Goal: Task Accomplishment & Management: Manage account settings

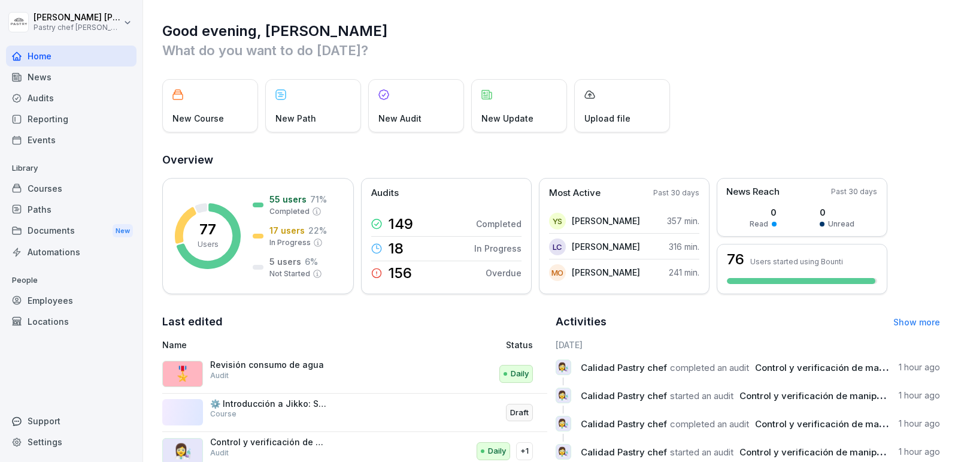
click at [74, 193] on div "Courses" at bounding box center [71, 188] width 131 height 21
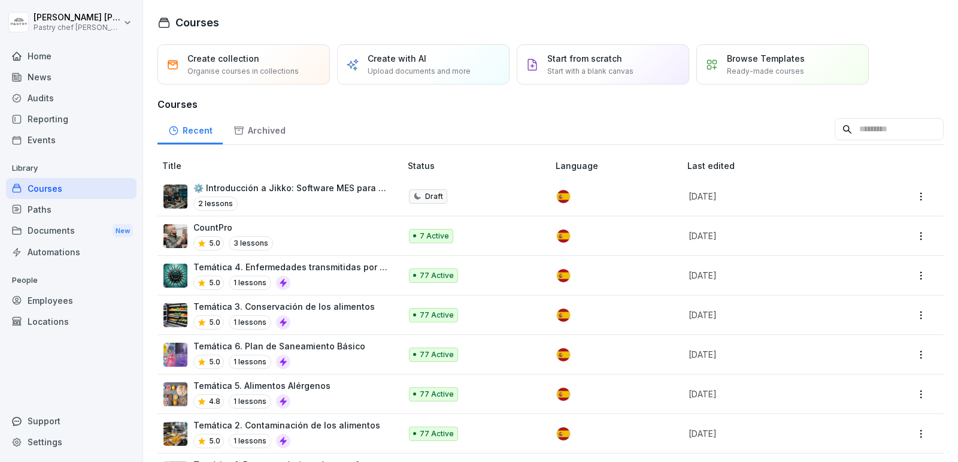
scroll to position [36, 0]
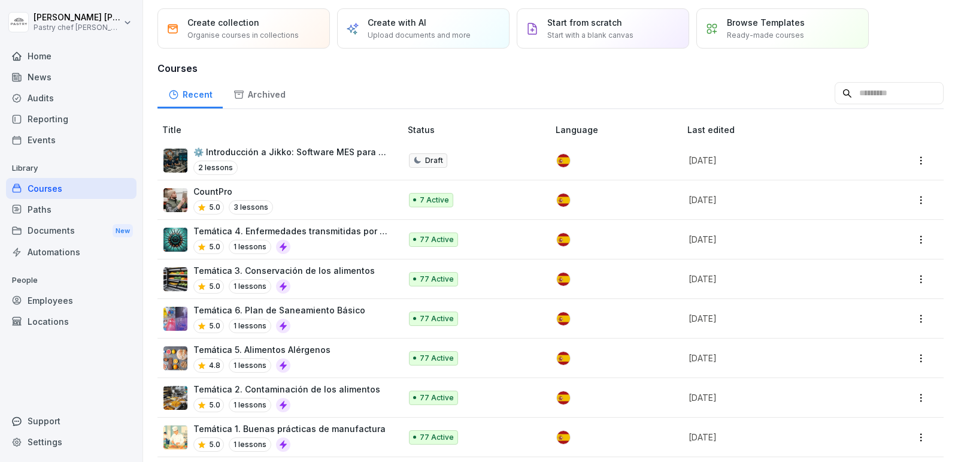
click at [313, 319] on div "5.0 1 lessons" at bounding box center [279, 326] width 172 height 14
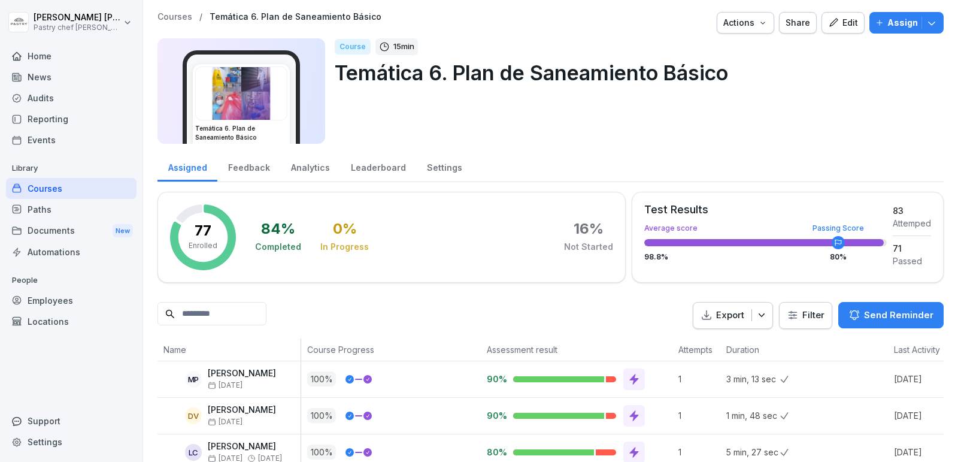
click at [846, 25] on div "Edit" at bounding box center [843, 22] width 30 height 13
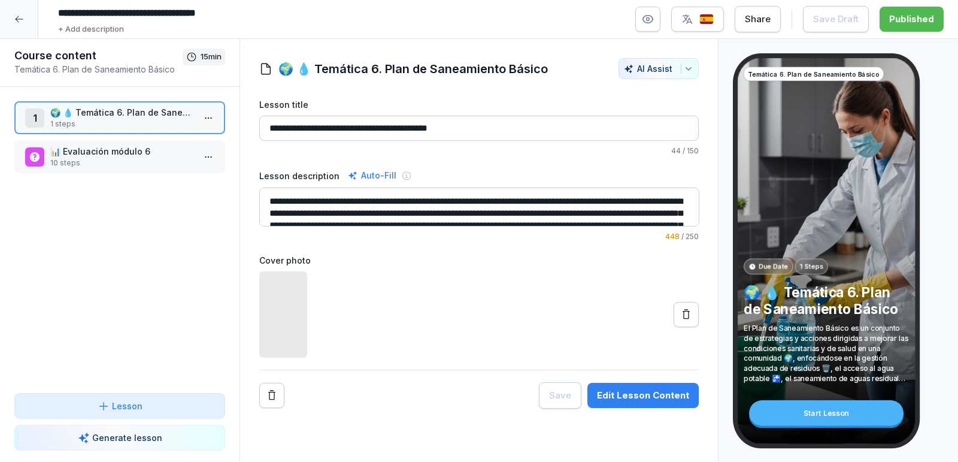
click at [661, 26] on button "button" at bounding box center [647, 19] width 25 height 25
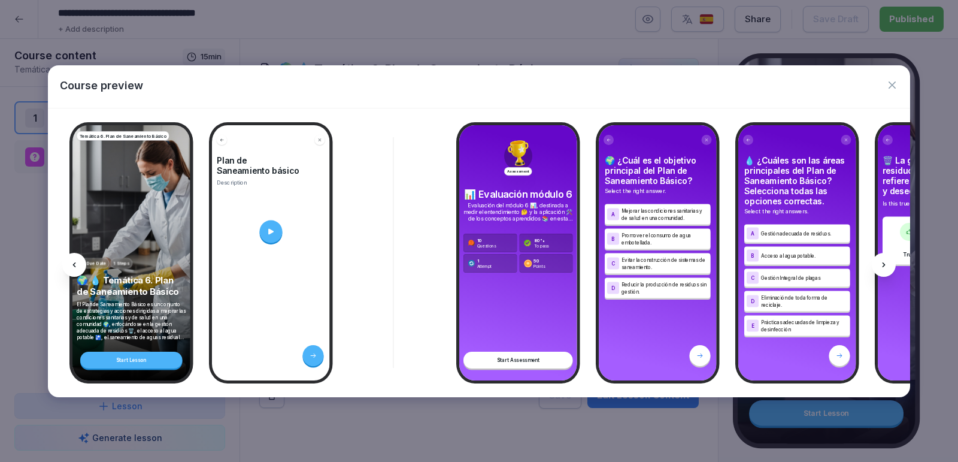
click at [893, 91] on button "button" at bounding box center [892, 85] width 12 height 16
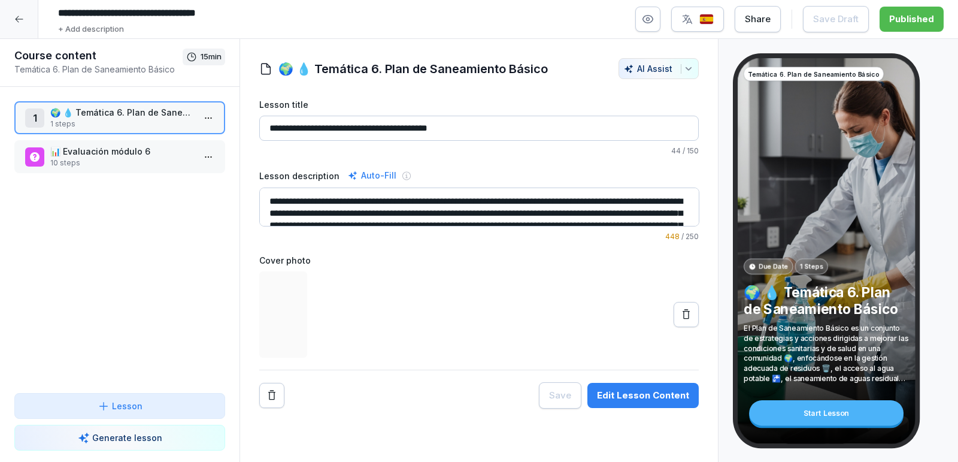
click at [98, 154] on p "📊 Evaluación módulo 6" at bounding box center [122, 151] width 144 height 13
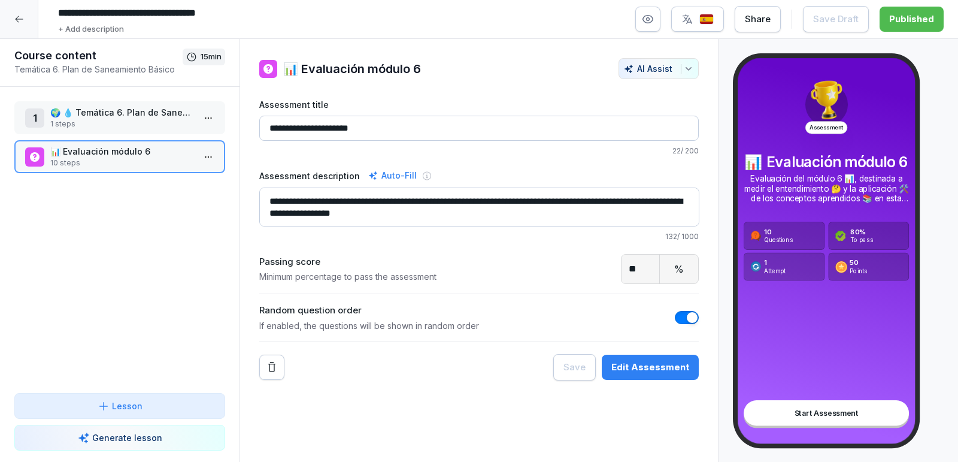
click at [26, 22] on div at bounding box center [19, 19] width 38 height 38
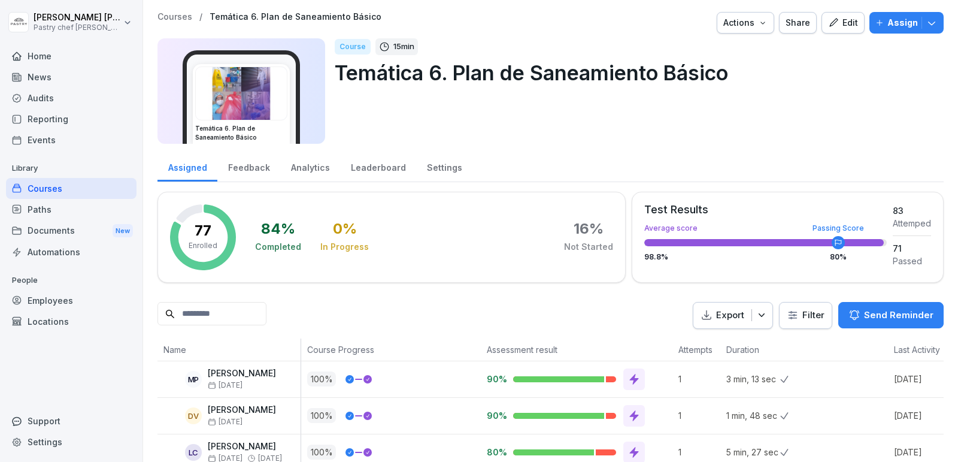
click at [934, 29] on div "Assign" at bounding box center [906, 22] width 62 height 13
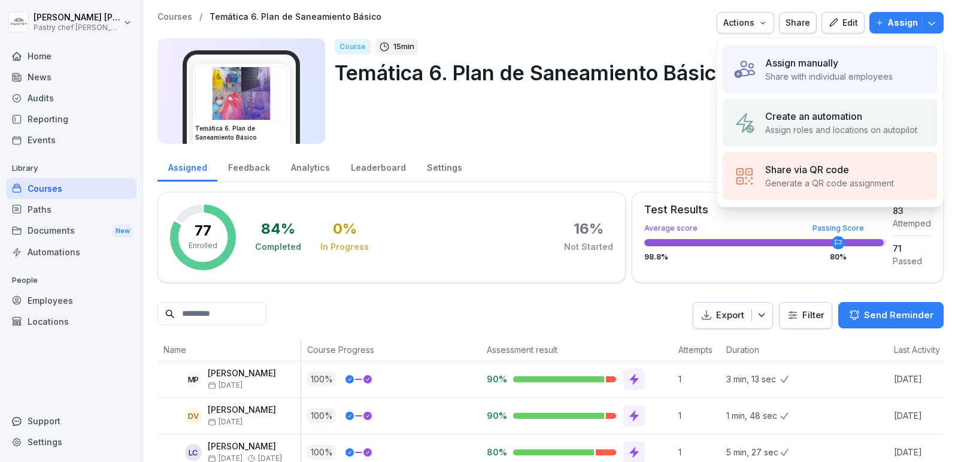
click at [588, 138] on div "Course 15 min Temática 6. Plan de Saneamiento Básico" at bounding box center [634, 90] width 599 height 105
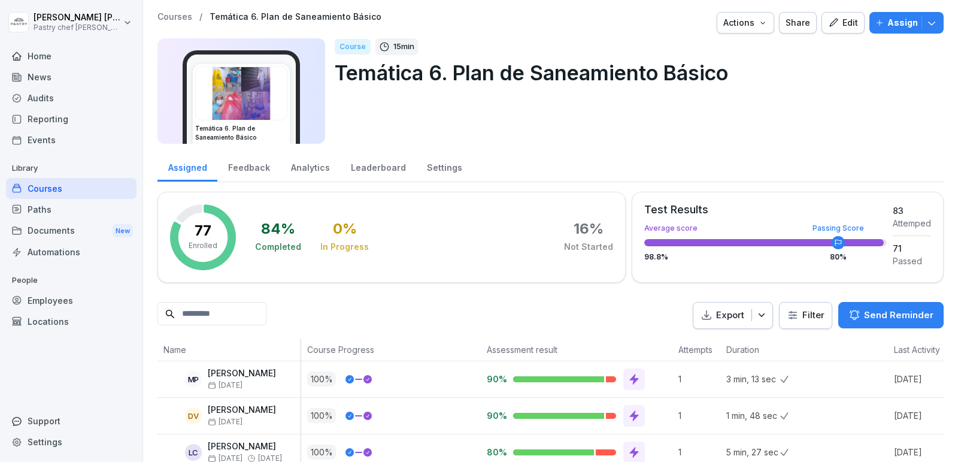
click at [62, 189] on div "Courses" at bounding box center [71, 188] width 131 height 21
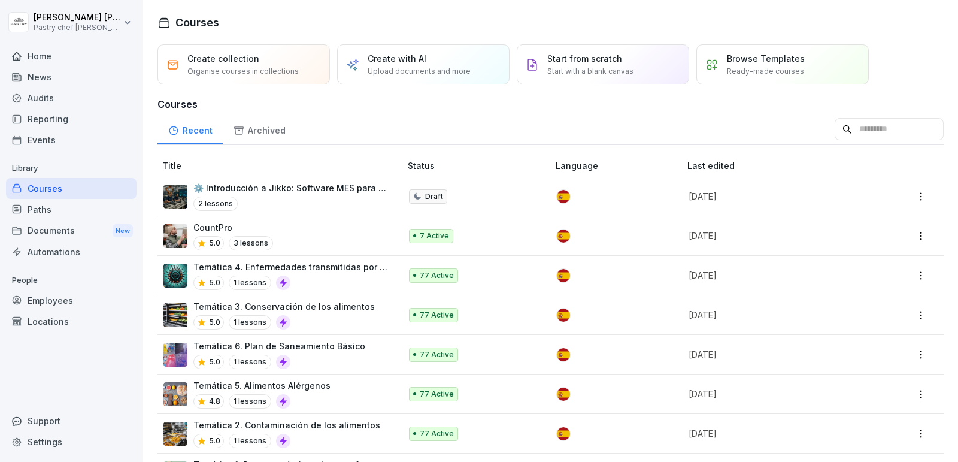
click at [421, 59] on p "Create with AI" at bounding box center [397, 58] width 59 height 13
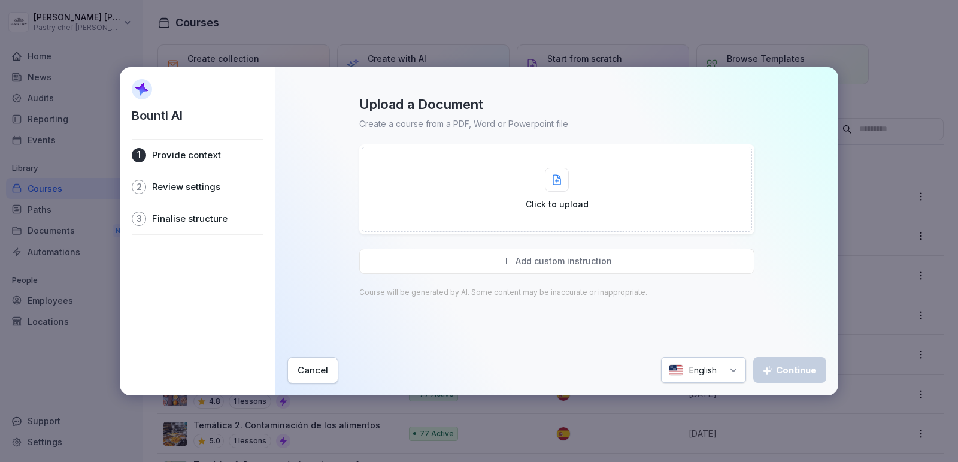
click at [309, 365] on div "Cancel" at bounding box center [313, 369] width 31 height 13
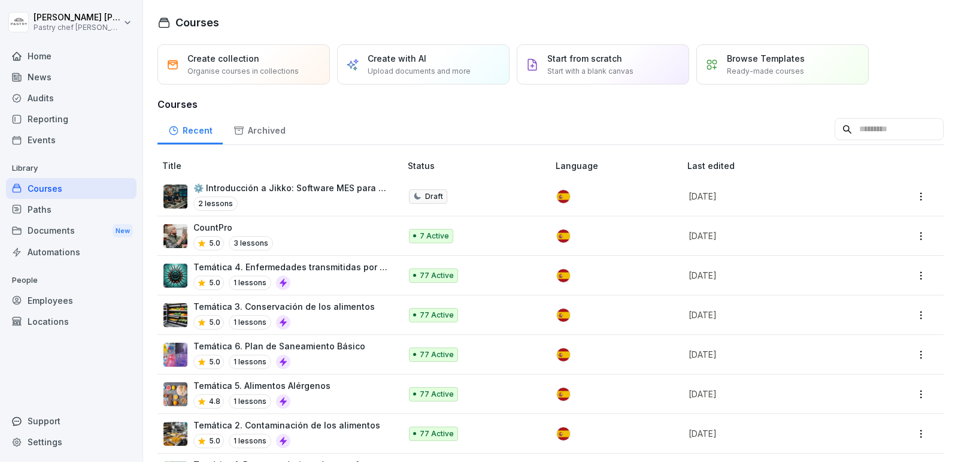
click at [252, 241] on p "3 lessons" at bounding box center [251, 243] width 44 height 14
